Goal: Task Accomplishment & Management: Use online tool/utility

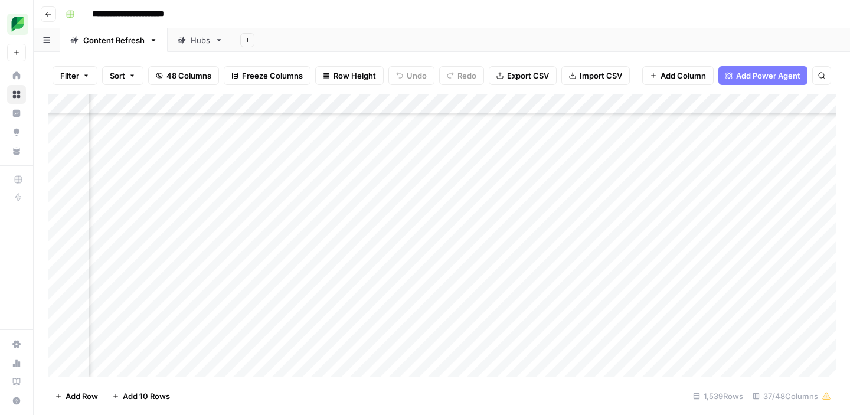
scroll to position [359, 1644]
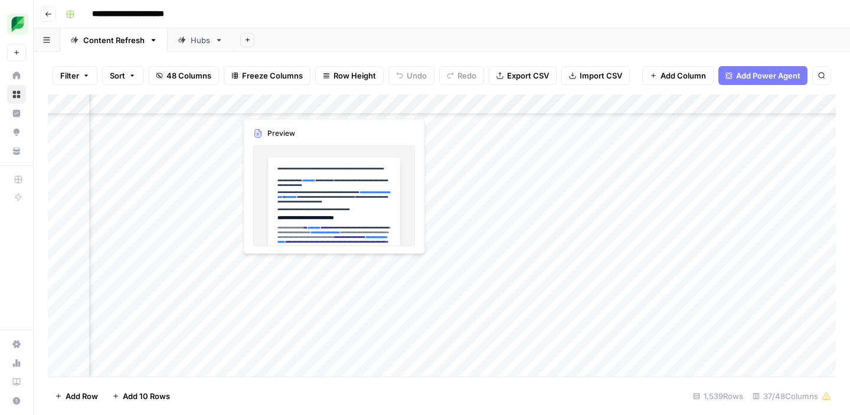
click at [281, 270] on div "Add Column" at bounding box center [442, 235] width 788 height 282
click at [281, 264] on div "Add Column" at bounding box center [442, 235] width 788 height 282
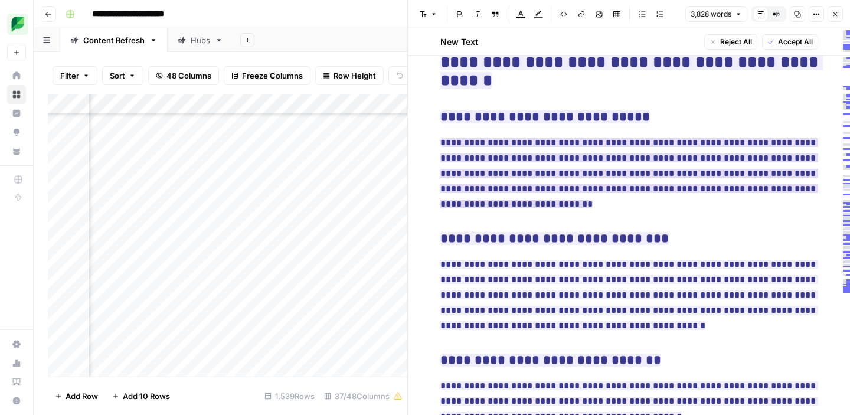
scroll to position [19917, 0]
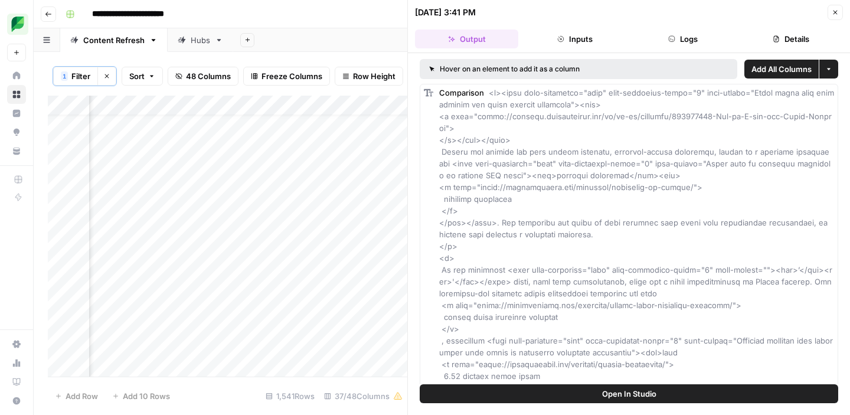
click at [838, 13] on icon "button" at bounding box center [834, 12] width 7 height 7
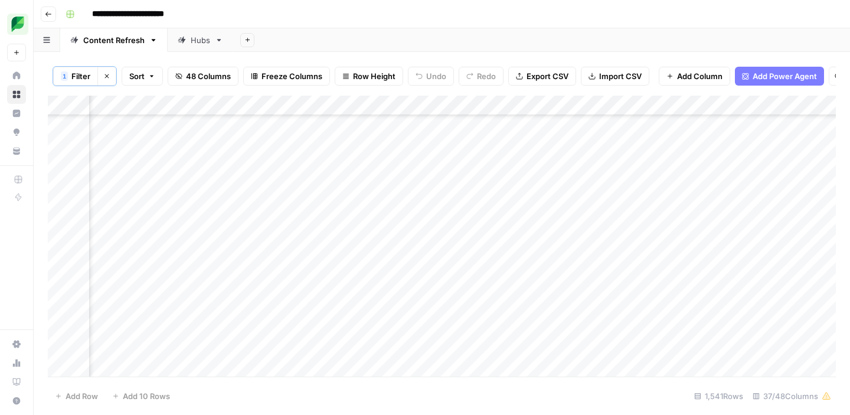
scroll to position [392, 1502]
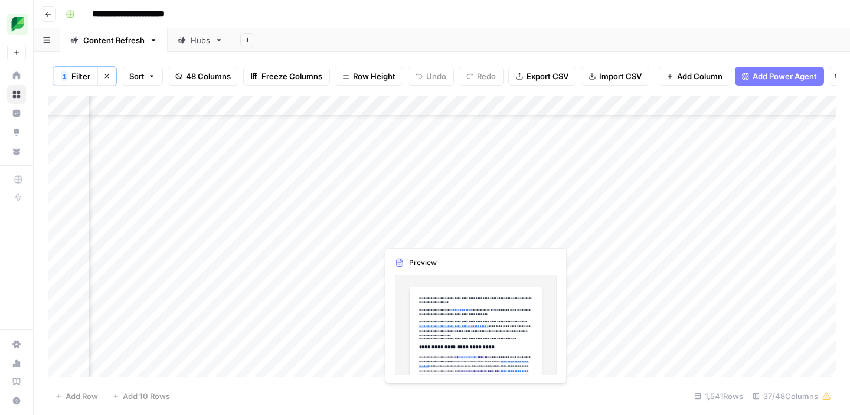
click at [433, 235] on div "Add Column" at bounding box center [442, 236] width 788 height 281
click at [432, 235] on div "Add Column" at bounding box center [442, 236] width 788 height 281
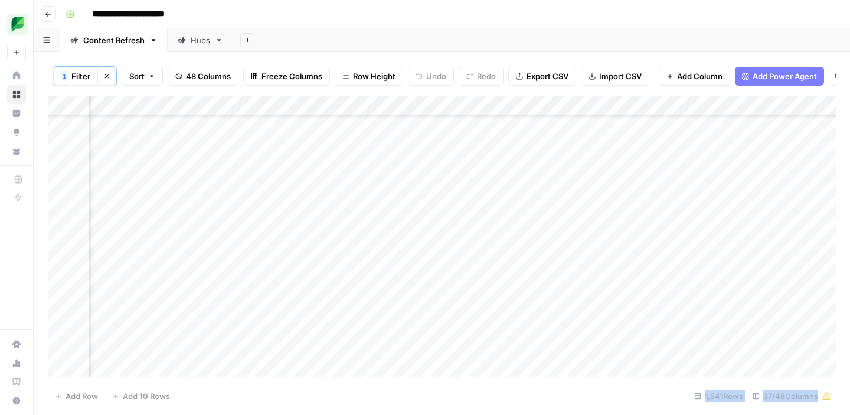
click at [432, 235] on div at bounding box center [431, 234] width 108 height 22
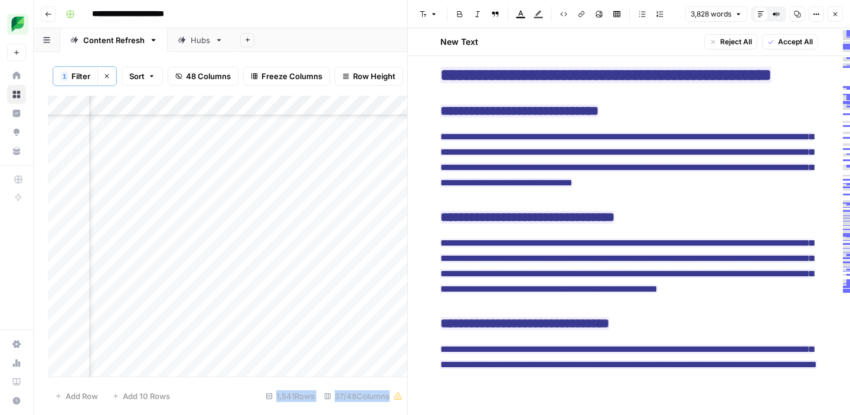
scroll to position [19861, 0]
click at [836, 13] on icon "button" at bounding box center [834, 14] width 7 height 7
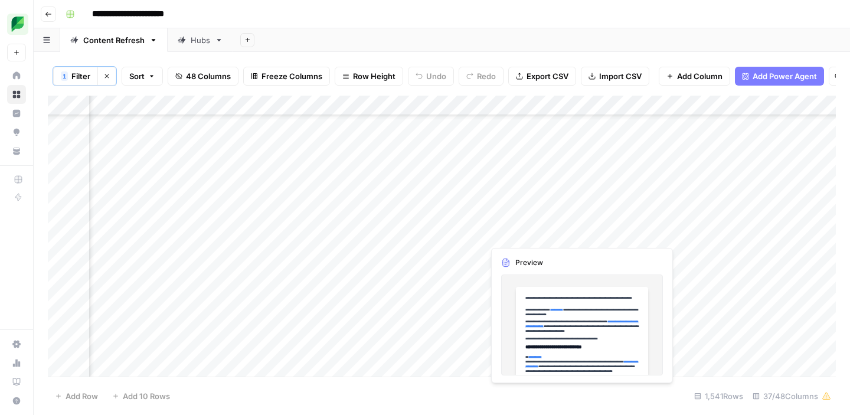
click at [517, 232] on div "Add Column" at bounding box center [442, 236] width 788 height 281
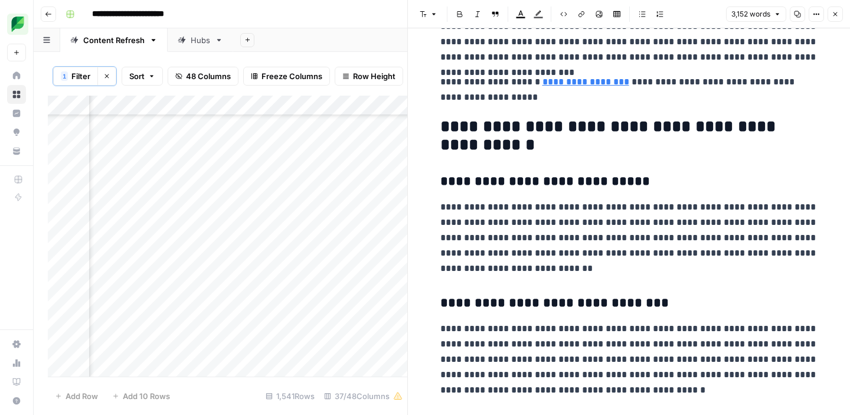
scroll to position [13695, 0]
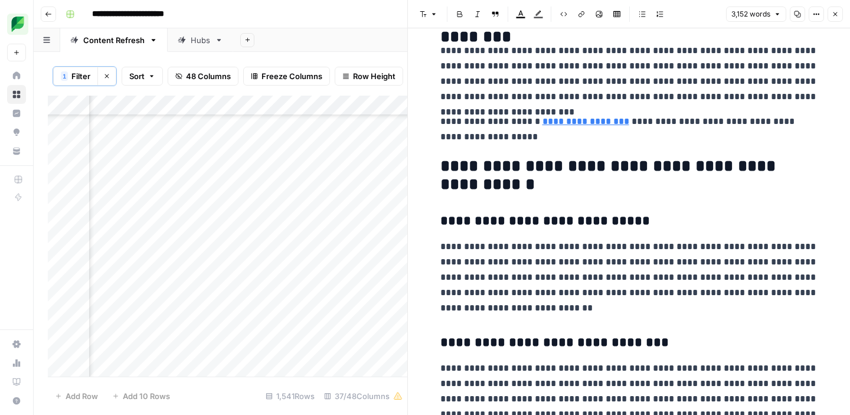
click at [833, 17] on icon "button" at bounding box center [834, 14] width 7 height 7
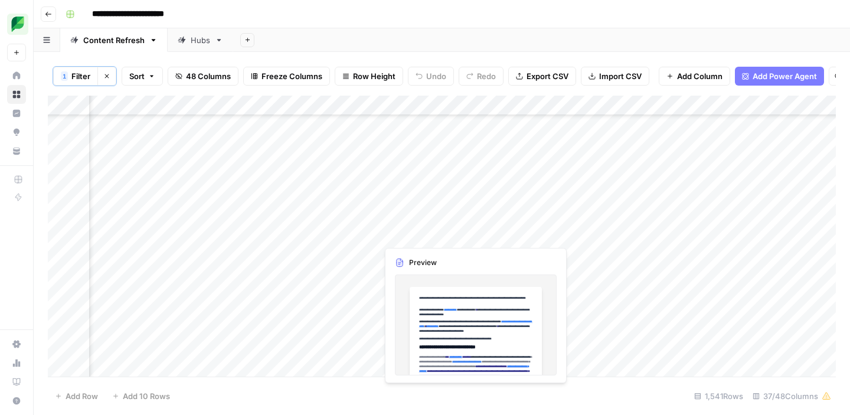
click at [418, 234] on div "Add Column" at bounding box center [442, 236] width 788 height 281
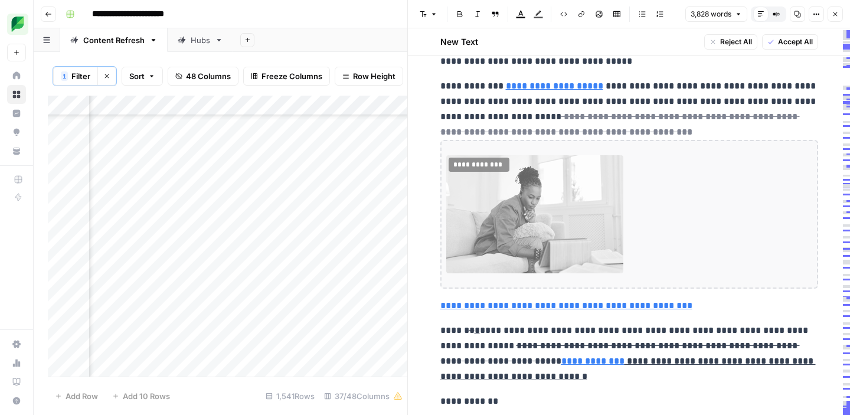
scroll to position [407, 0]
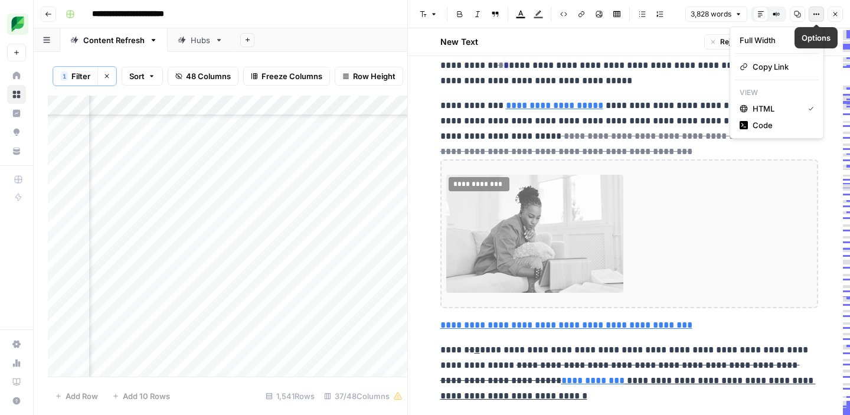
click at [820, 15] on button "Options" at bounding box center [815, 13] width 15 height 15
click at [782, 68] on span "Copy Link" at bounding box center [780, 67] width 57 height 12
